Goal: Task Accomplishment & Management: Manage account settings

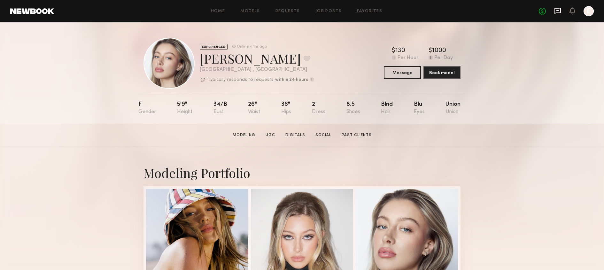
click at [557, 9] on icon at bounding box center [557, 10] width 7 height 7
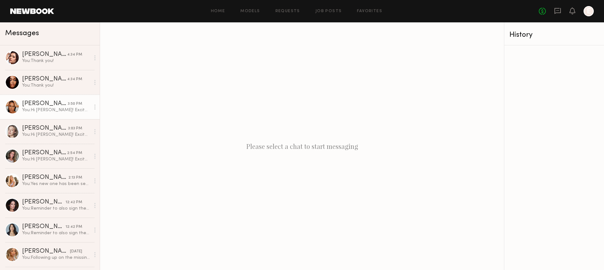
click at [51, 115] on link "Zoe M. 3:50 PM You: Hi Zoe! Excited to work with you :) Can you please send ove…" at bounding box center [50, 107] width 100 height 25
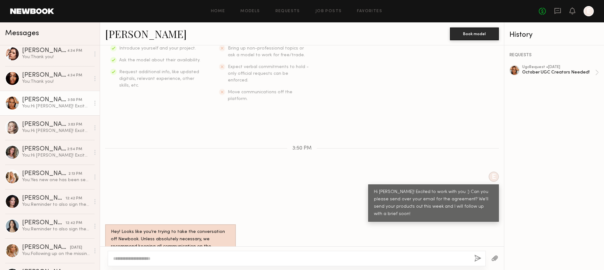
scroll to position [129, 0]
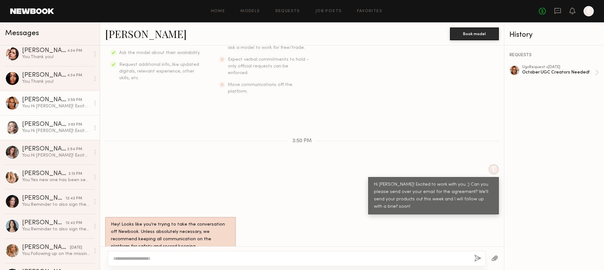
click at [59, 131] on div "You: Hi Logan! Excited to work with you :) Can you please send over your email …" at bounding box center [56, 131] width 68 height 6
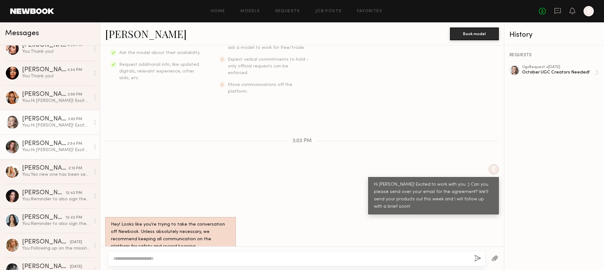
click at [58, 139] on link "Nicole B. 2:54 PM You: Hi Nicole! Excited to work with you :) Can you please se…" at bounding box center [50, 146] width 100 height 25
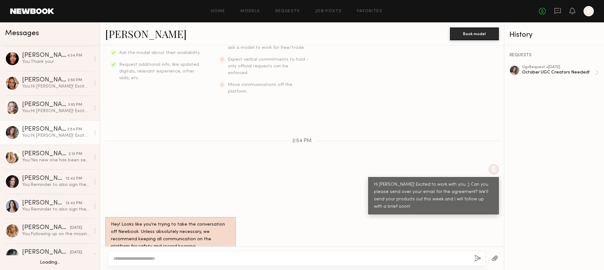
scroll to position [25, 0]
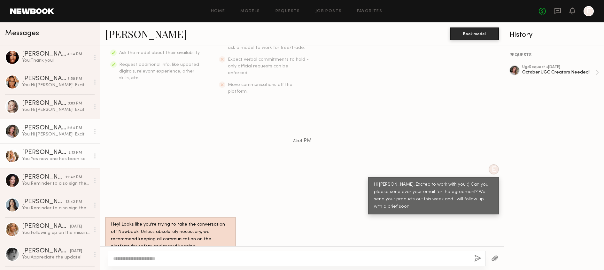
click at [56, 152] on div "Sophie Jordan C." at bounding box center [45, 152] width 46 height 6
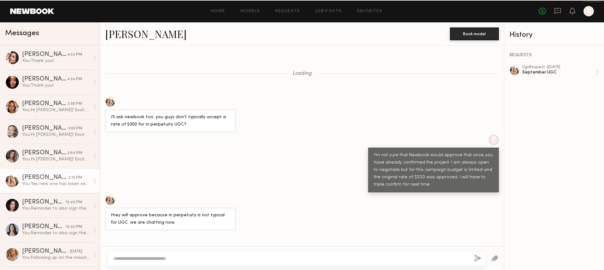
scroll to position [359, 0]
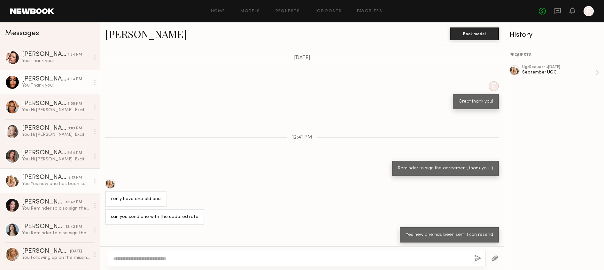
click at [66, 70] on link "Jordin W. 4:34 PM You: Thank you!" at bounding box center [50, 82] width 100 height 25
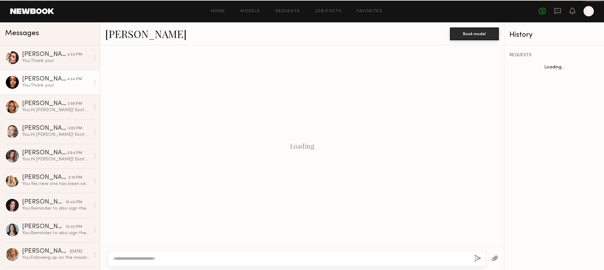
click at [64, 86] on div "You: Thank you!" at bounding box center [56, 85] width 68 height 6
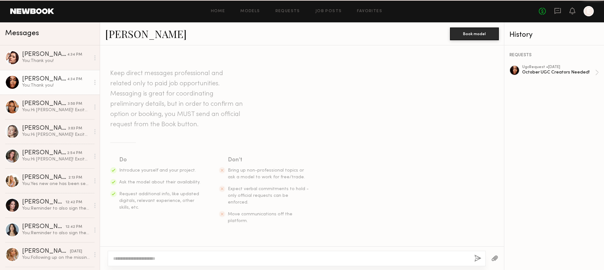
scroll to position [371, 0]
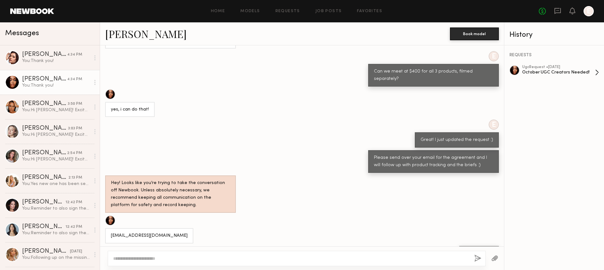
click at [568, 69] on div "October UGC Creators Needed!" at bounding box center [558, 72] width 73 height 6
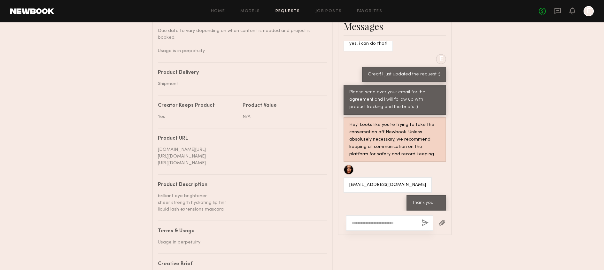
scroll to position [357, 0]
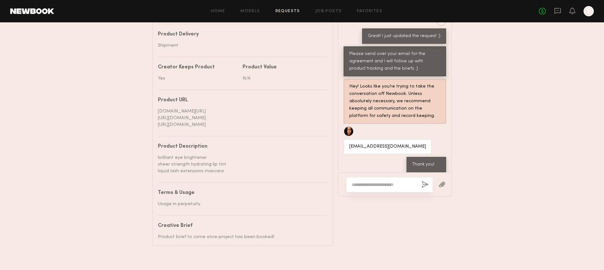
click at [318, 16] on div "Home Models Requests Job Posts Favorites Sign Out No fees up to $5,000 E" at bounding box center [323, 11] width 539 height 10
click at [321, 12] on link "Job Posts" at bounding box center [328, 11] width 27 height 4
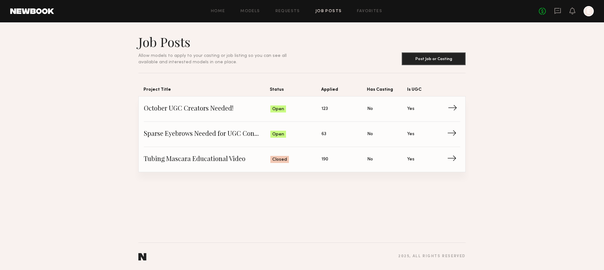
click at [308, 110] on span "Status: Open" at bounding box center [295, 109] width 51 height 10
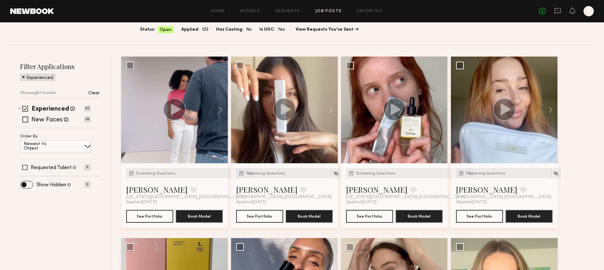
scroll to position [44, 0]
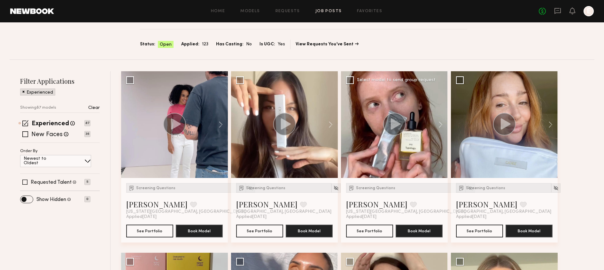
click at [399, 152] on div at bounding box center [394, 124] width 107 height 107
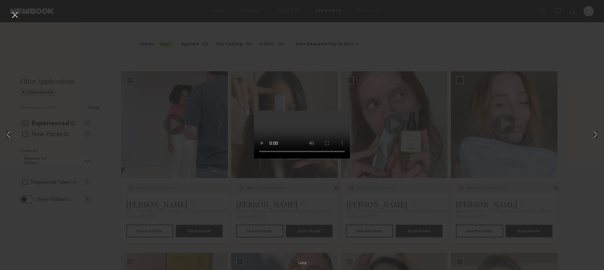
click at [407, 163] on div "1 of 13" at bounding box center [302, 135] width 604 height 270
drag, startPoint x: 12, startPoint y: 12, endPoint x: 24, endPoint y: 16, distance: 12.9
click at [12, 12] on button at bounding box center [15, 15] width 10 height 11
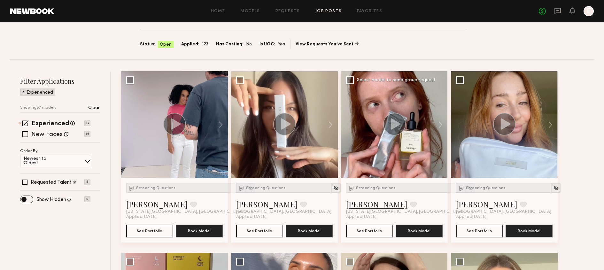
click at [362, 204] on link "Sasha M." at bounding box center [376, 204] width 61 height 10
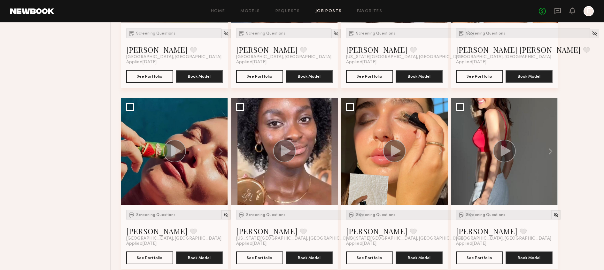
scroll to position [381, 0]
click at [416, 151] on div at bounding box center [394, 151] width 107 height 107
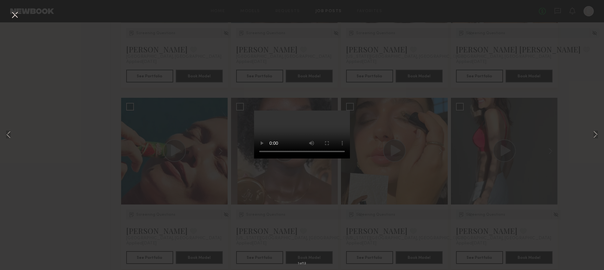
click at [428, 139] on div "1 of 13" at bounding box center [302, 135] width 604 height 270
click at [15, 19] on button at bounding box center [15, 15] width 10 height 11
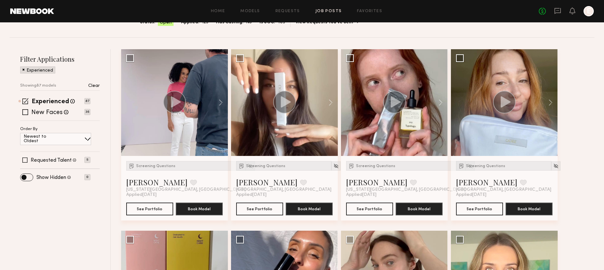
scroll to position [0, 0]
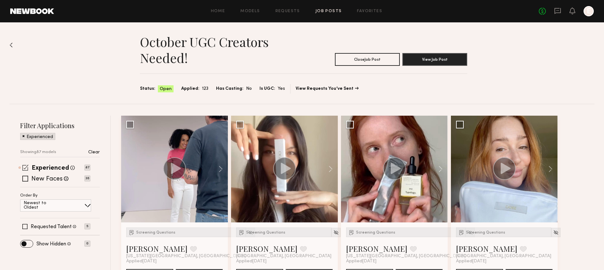
click at [56, 165] on div "Experienced Talent we've deemed to have ample paid, professional modeling exper…" at bounding box center [53, 167] width 43 height 8
click at [52, 176] on label "New Faces" at bounding box center [46, 179] width 31 height 6
click at [47, 164] on div "Experienced Talent we've deemed to have ample paid, professional modeling exper…" at bounding box center [53, 167] width 43 height 8
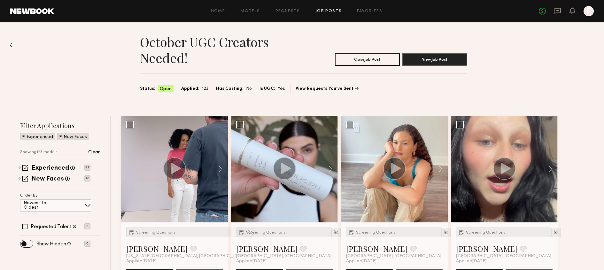
click at [59, 232] on div "Filter Applications Experienced New Faces Showing 123 models Clear Experienced …" at bounding box center [60, 183] width 80 height 125
click at [59, 229] on div "Filter Applications Experienced New Faces Showing 123 models Clear Experienced …" at bounding box center [60, 183] width 80 height 125
click at [58, 226] on label "Requested Talent" at bounding box center [51, 226] width 41 height 5
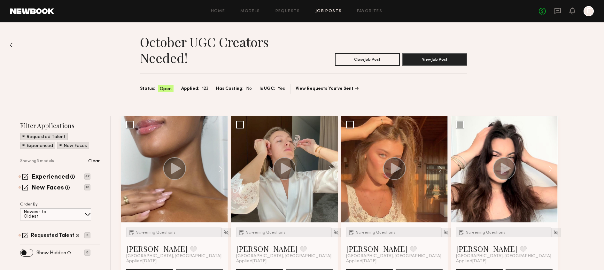
click at [53, 171] on div "Filter Applications Requested Talent Experienced New Faces Showing 5 models Cle…" at bounding box center [60, 188] width 80 height 134
click at [52, 178] on label "Experienced" at bounding box center [50, 177] width 37 height 6
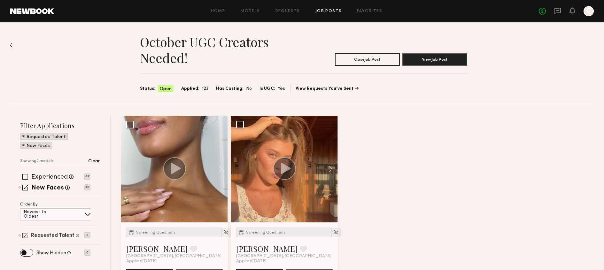
click at [53, 235] on label "Requested Talent" at bounding box center [52, 235] width 43 height 5
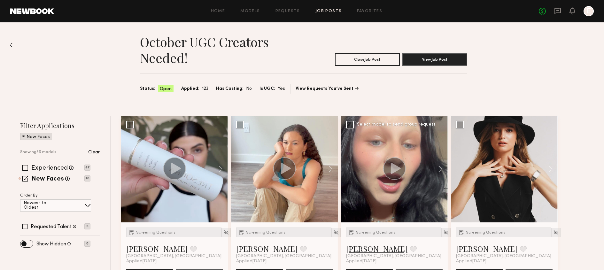
click at [354, 245] on link "Sophie L." at bounding box center [376, 248] width 61 height 10
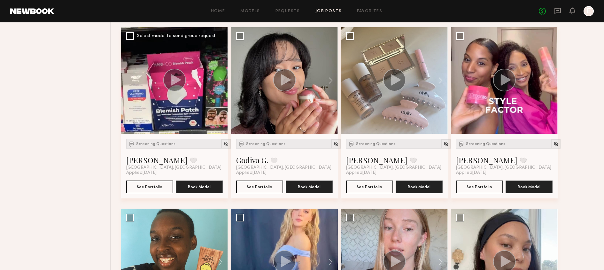
scroll to position [265, 0]
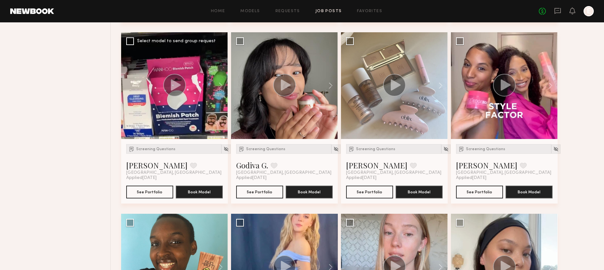
click at [174, 78] on circle at bounding box center [174, 85] width 23 height 23
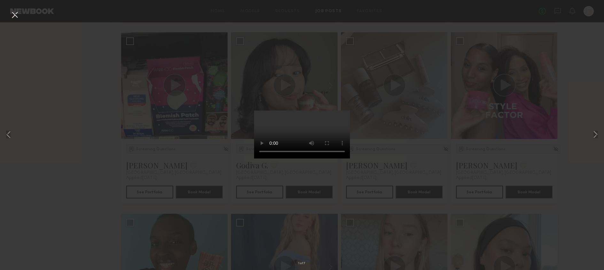
click at [388, 177] on div "1 of 7" at bounding box center [302, 135] width 604 height 270
click at [11, 15] on button at bounding box center [15, 15] width 10 height 11
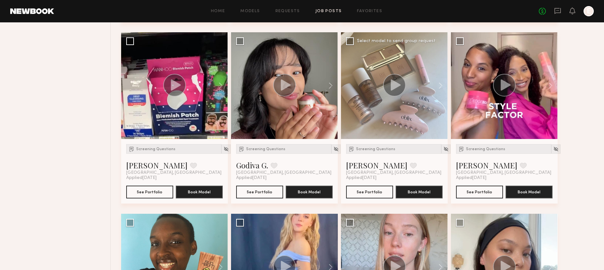
click at [390, 86] on circle at bounding box center [394, 85] width 23 height 23
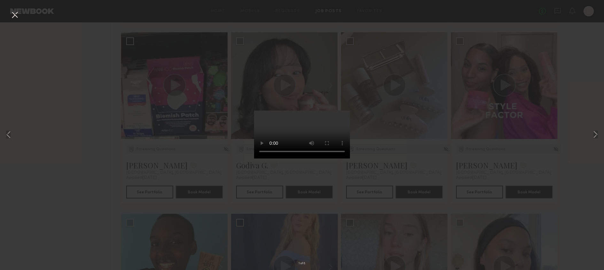
click at [14, 15] on button at bounding box center [15, 15] width 10 height 11
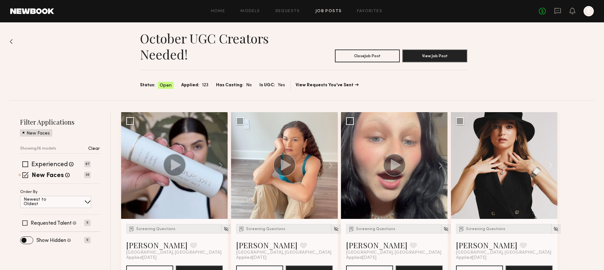
scroll to position [0, 0]
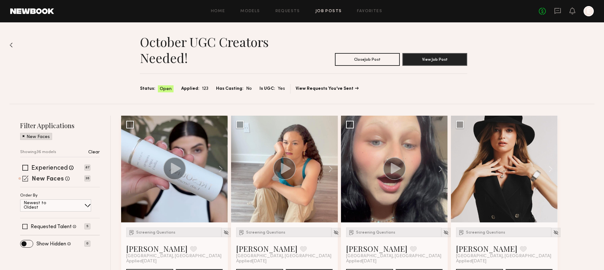
click at [50, 177] on label "New Faces" at bounding box center [48, 179] width 32 height 6
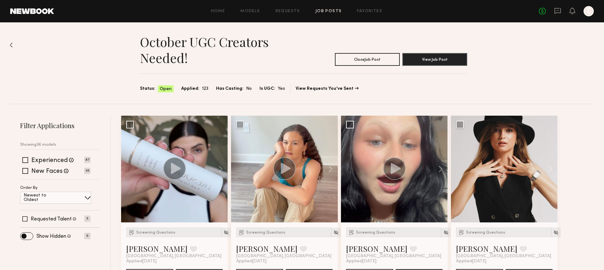
click at [50, 165] on div "Experienced Talent we've deemed to have ample paid, professional modeling exper…" at bounding box center [60, 168] width 80 height 22
click at [51, 161] on label "Experienced" at bounding box center [49, 160] width 36 height 6
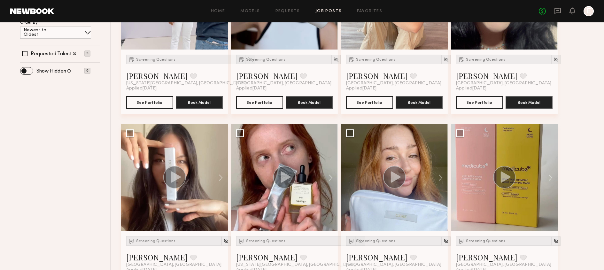
scroll to position [247, 0]
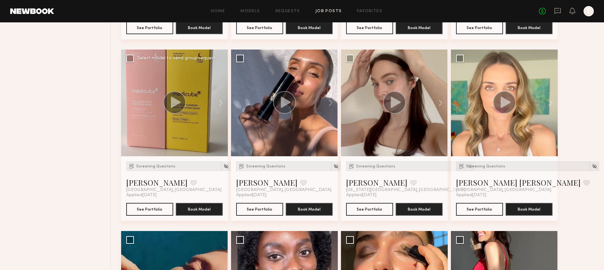
click at [168, 106] on circle at bounding box center [174, 102] width 23 height 23
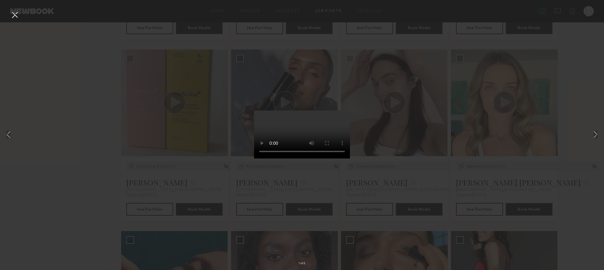
click at [412, 141] on div "1 of 8" at bounding box center [302, 135] width 604 height 270
click at [17, 19] on button at bounding box center [15, 15] width 10 height 11
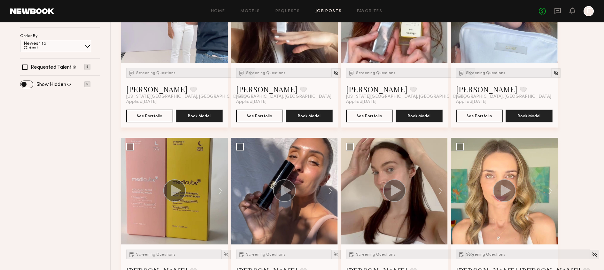
scroll to position [13, 0]
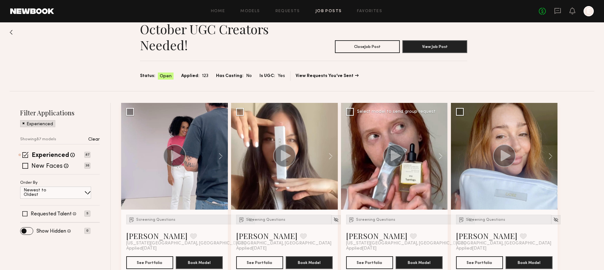
click at [389, 122] on div at bounding box center [394, 156] width 107 height 107
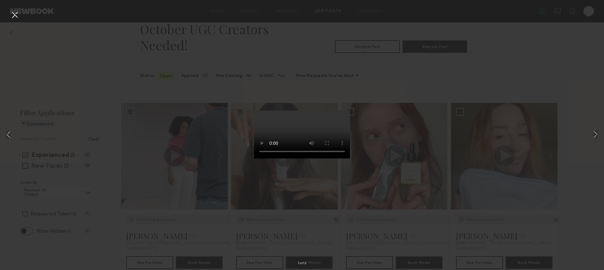
click at [371, 120] on div "1 of 13" at bounding box center [302, 135] width 604 height 270
click at [16, 14] on button at bounding box center [15, 15] width 10 height 11
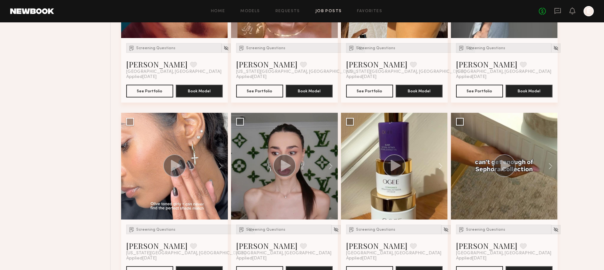
scroll to position [420, 0]
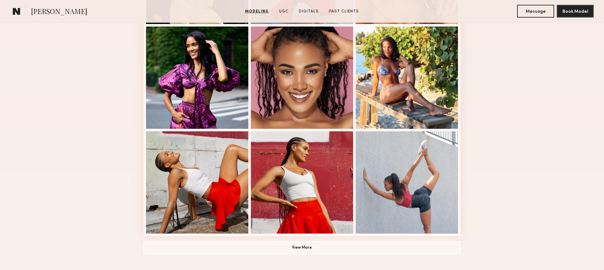
scroll to position [372, 0]
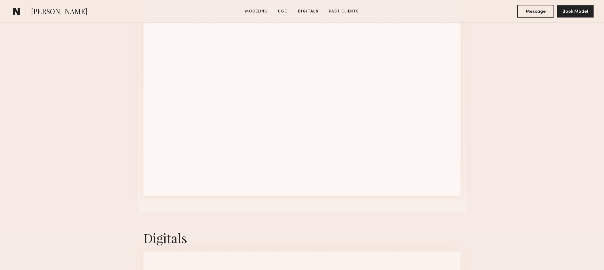
scroll to position [624, 0]
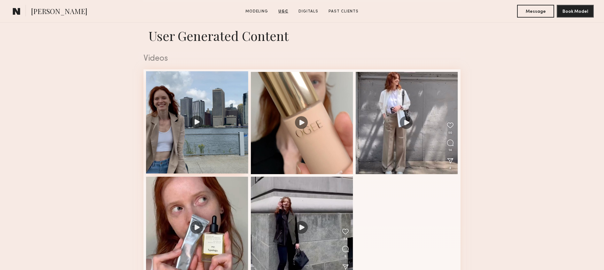
click at [219, 131] on div at bounding box center [197, 122] width 102 height 102
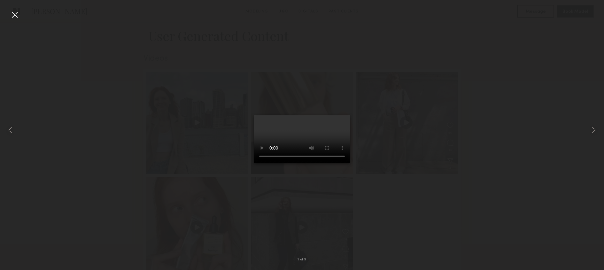
click at [401, 182] on div at bounding box center [302, 129] width 604 height 239
click at [18, 9] on nb-gallery-light "1 of 5" at bounding box center [302, 135] width 604 height 270
click at [118, 57] on div at bounding box center [302, 129] width 604 height 239
click at [12, 15] on div at bounding box center [15, 15] width 10 height 10
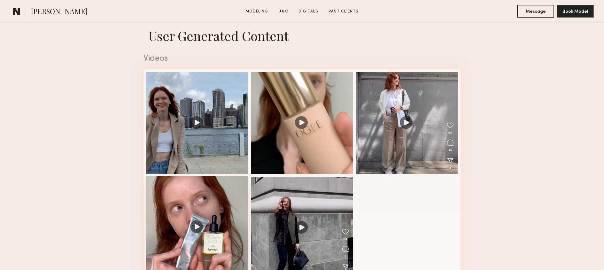
click at [195, 217] on div at bounding box center [197, 227] width 102 height 102
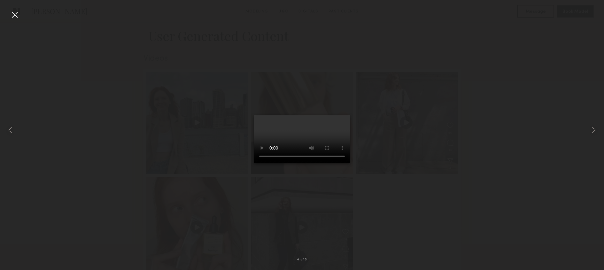
click at [428, 72] on div at bounding box center [302, 129] width 604 height 239
click at [425, 78] on div at bounding box center [302, 129] width 604 height 239
click at [15, 14] on div at bounding box center [15, 15] width 10 height 10
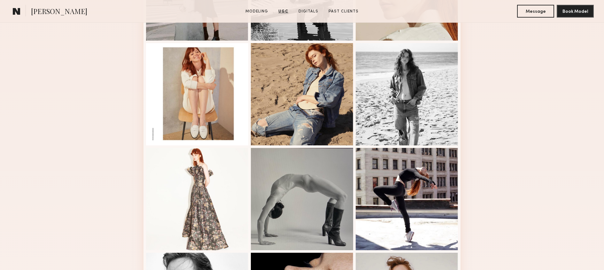
scroll to position [0, 0]
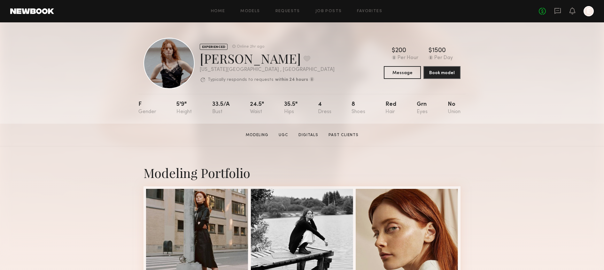
click at [232, 62] on div "Sasha M. Favorite" at bounding box center [267, 58] width 135 height 17
copy div "Sasha M. Favorite"
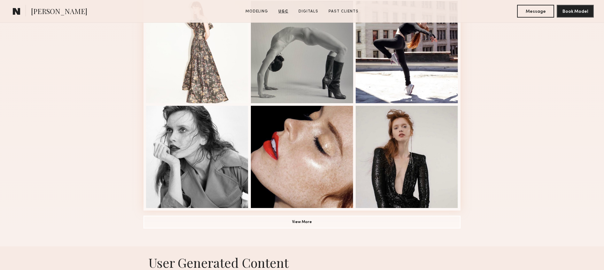
scroll to position [392, 0]
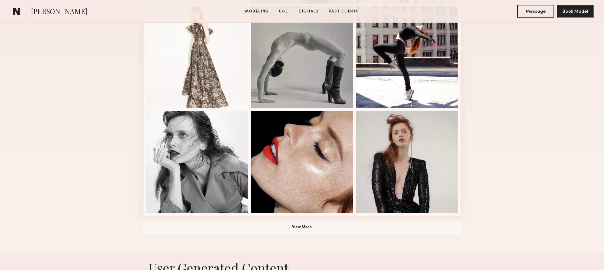
click at [368, 237] on div "Modeling Portfolio View More" at bounding box center [301, 2] width 317 height 497
click at [366, 220] on button "View More" at bounding box center [301, 226] width 317 height 13
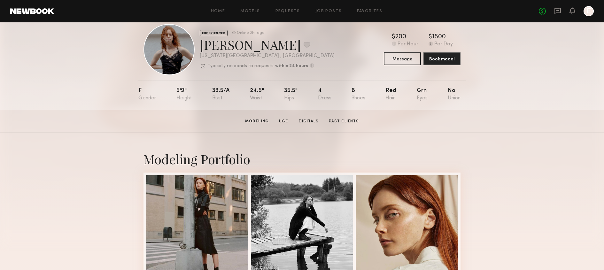
scroll to position [0, 0]
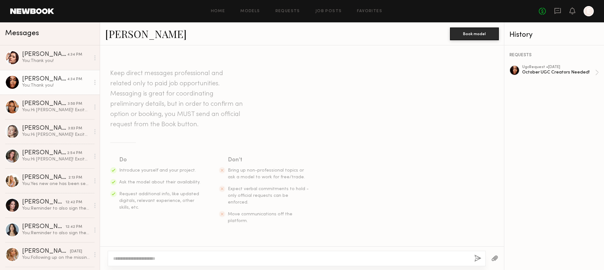
scroll to position [371, 0]
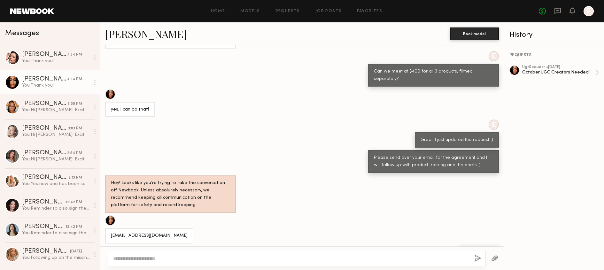
click at [333, 17] on header "Home Models Requests Job Posts Favorites Sign Out No fees up to $5,000 E" at bounding box center [302, 11] width 604 height 22
click at [330, 9] on link "Job Posts" at bounding box center [328, 11] width 27 height 4
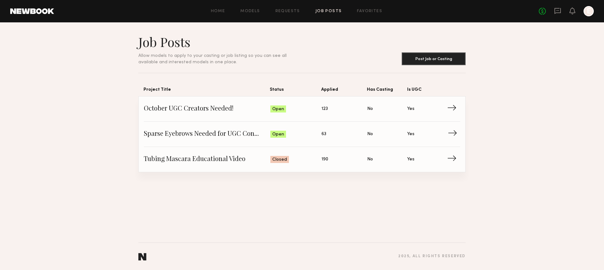
click at [284, 135] on div "Open" at bounding box center [278, 134] width 16 height 7
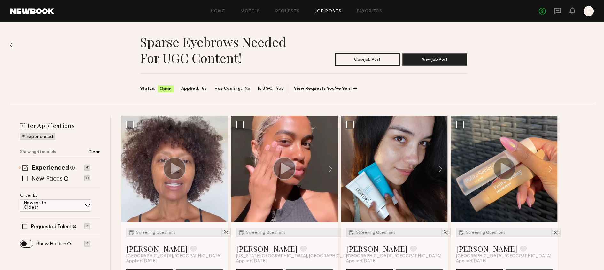
click at [52, 164] on div "Experienced Talent we've deemed to have ample paid, professional modeling exper…" at bounding box center [53, 167] width 43 height 8
click at [45, 180] on label "New Faces" at bounding box center [46, 179] width 31 height 6
click at [47, 167] on label "Experienced" at bounding box center [50, 168] width 37 height 6
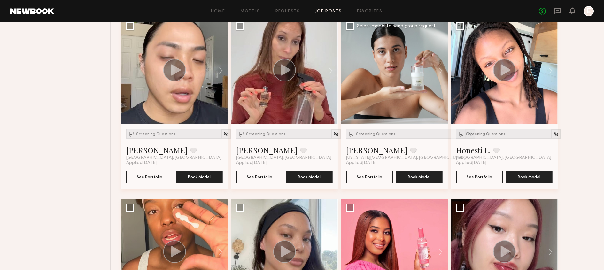
scroll to position [406, 0]
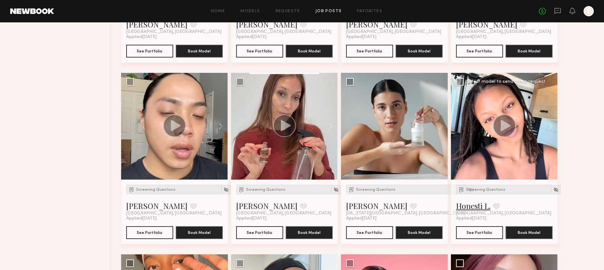
click at [474, 207] on link "Honesti L." at bounding box center [473, 206] width 34 height 10
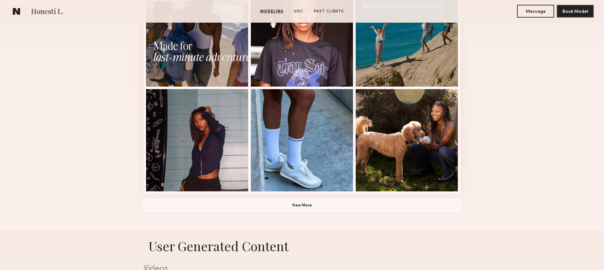
scroll to position [651, 0]
